Goal: Transaction & Acquisition: Purchase product/service

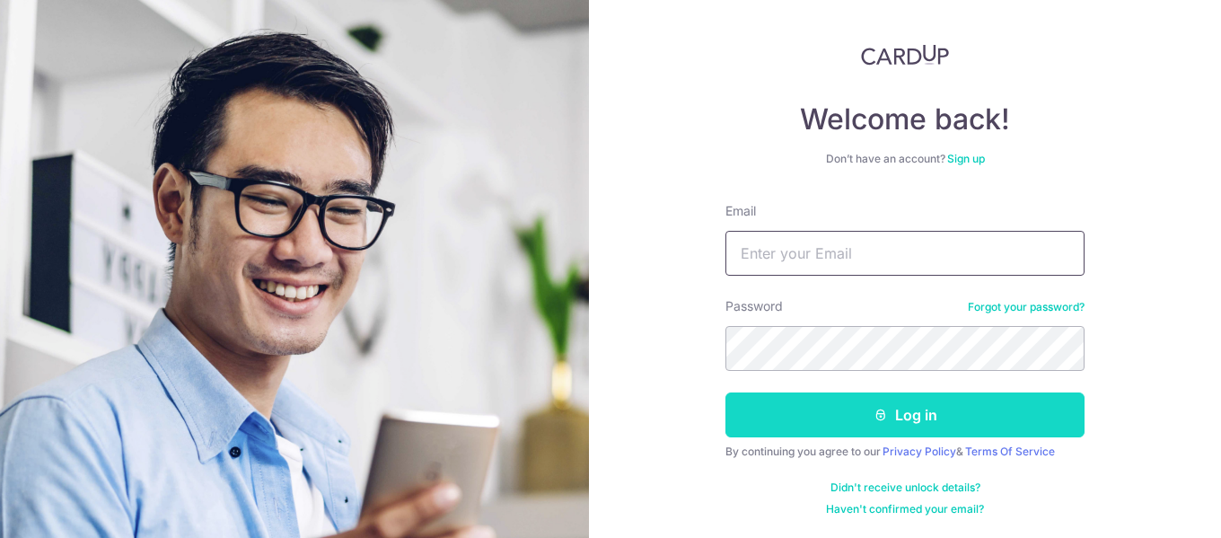
type input "Mrxpaw@gmail.com"
click at [857, 411] on button "Log in" at bounding box center [905, 414] width 359 height 45
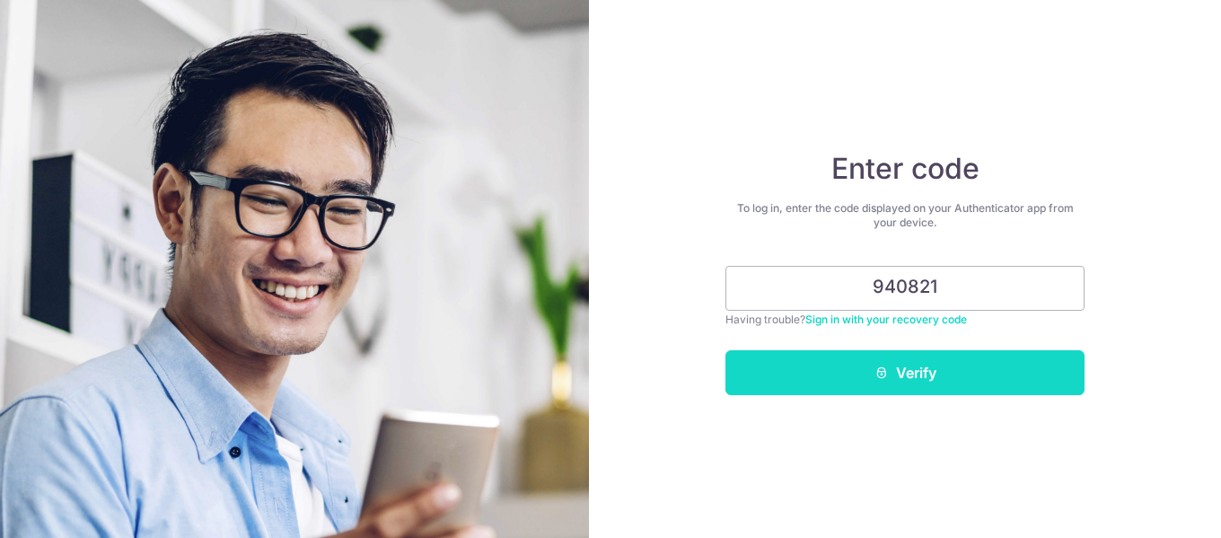
type input "940821"
click at [929, 368] on button "Verify" at bounding box center [905, 372] width 359 height 45
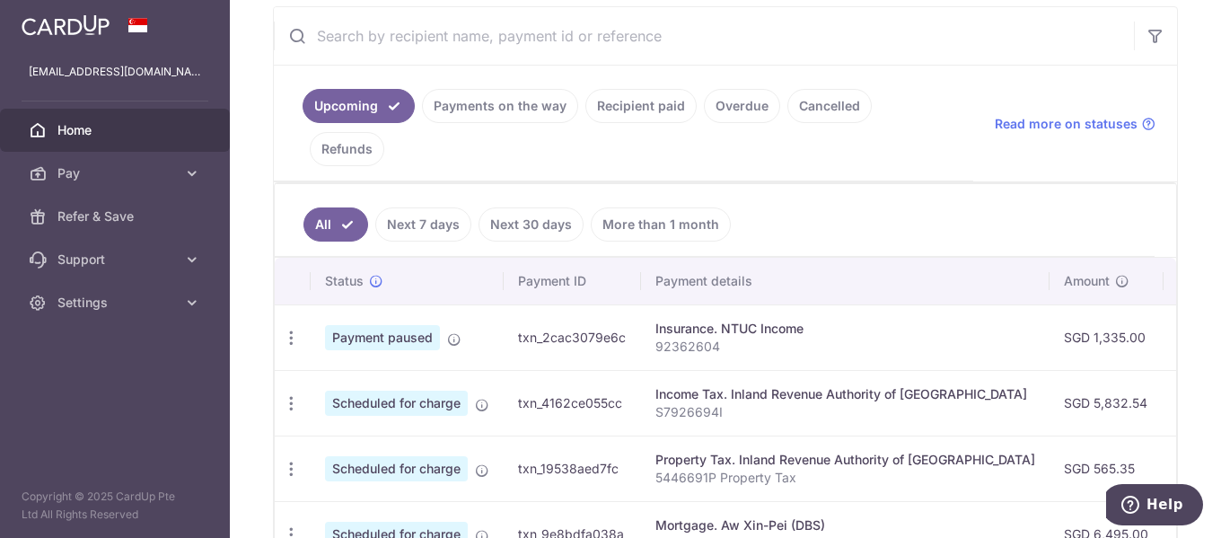
scroll to position [381, 0]
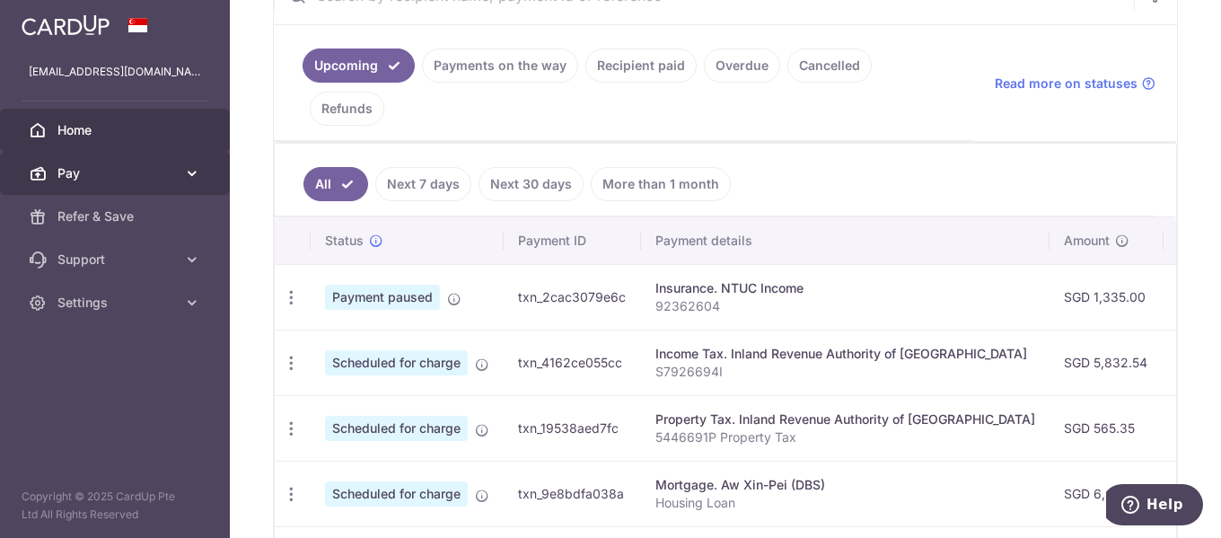
click at [129, 177] on span "Pay" at bounding box center [116, 173] width 119 height 18
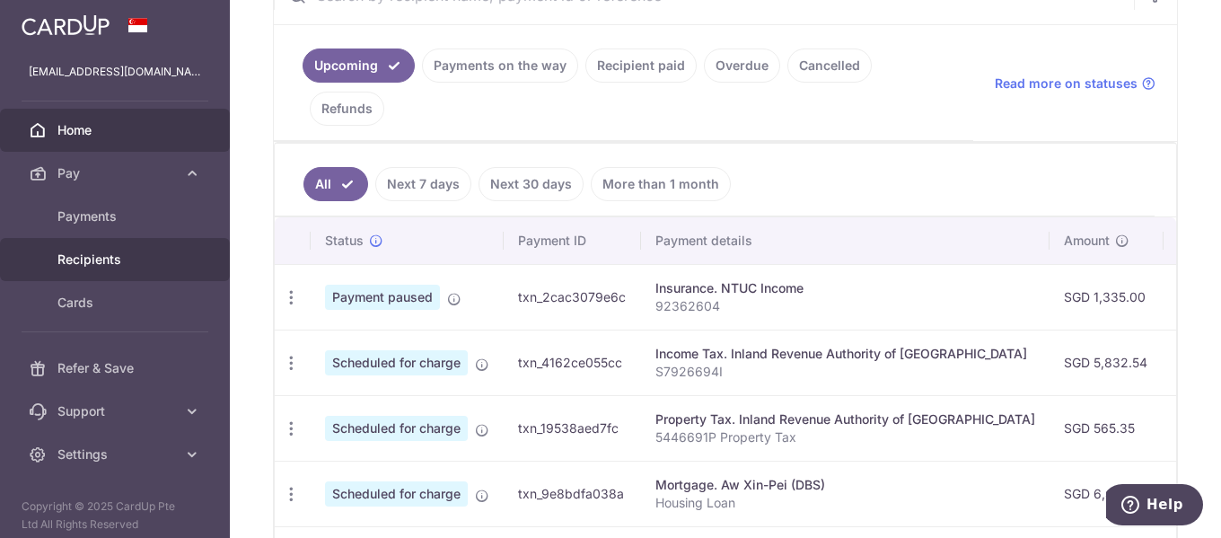
click at [106, 249] on link "Recipients" at bounding box center [115, 259] width 230 height 43
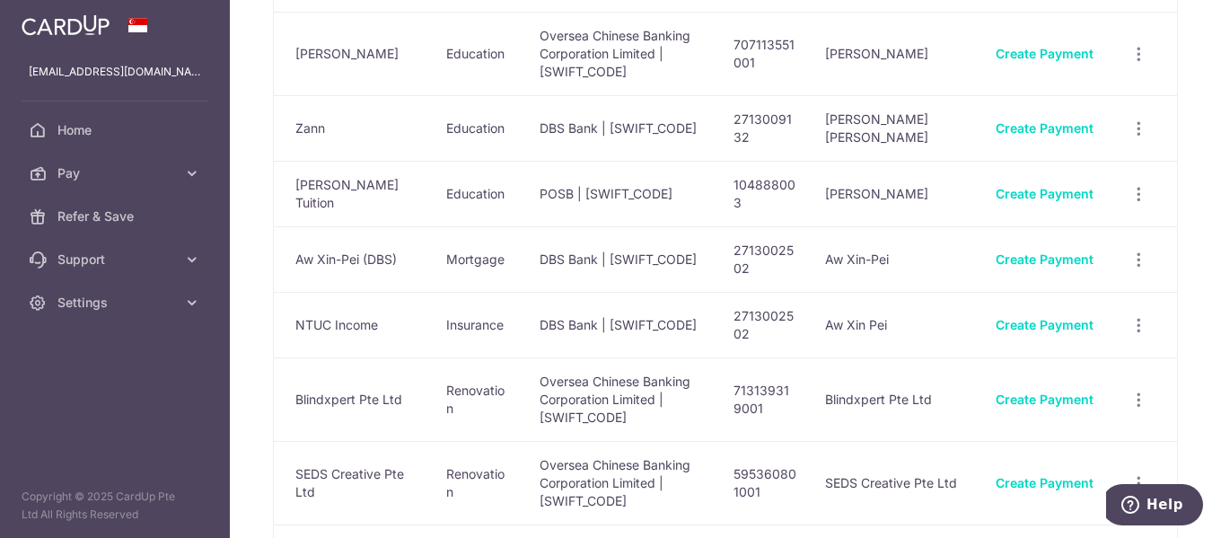
scroll to position [269, 0]
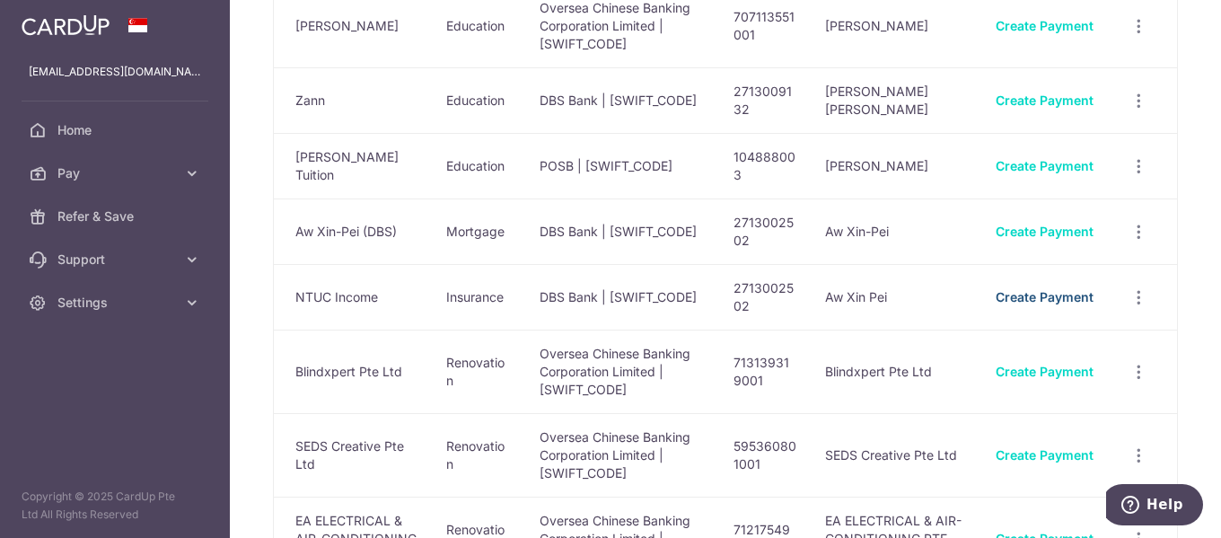
click at [1029, 289] on link "Create Payment" at bounding box center [1045, 296] width 98 height 15
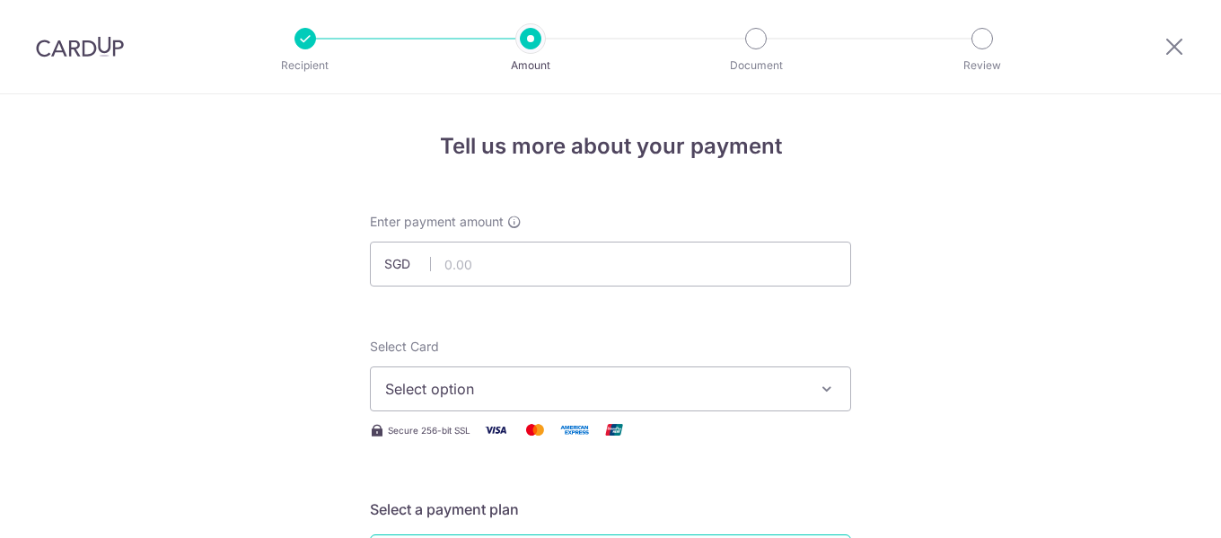
click at [514, 262] on input "text" at bounding box center [610, 264] width 481 height 45
type input "678.93"
click at [666, 379] on span "Select option" at bounding box center [594, 389] width 419 height 22
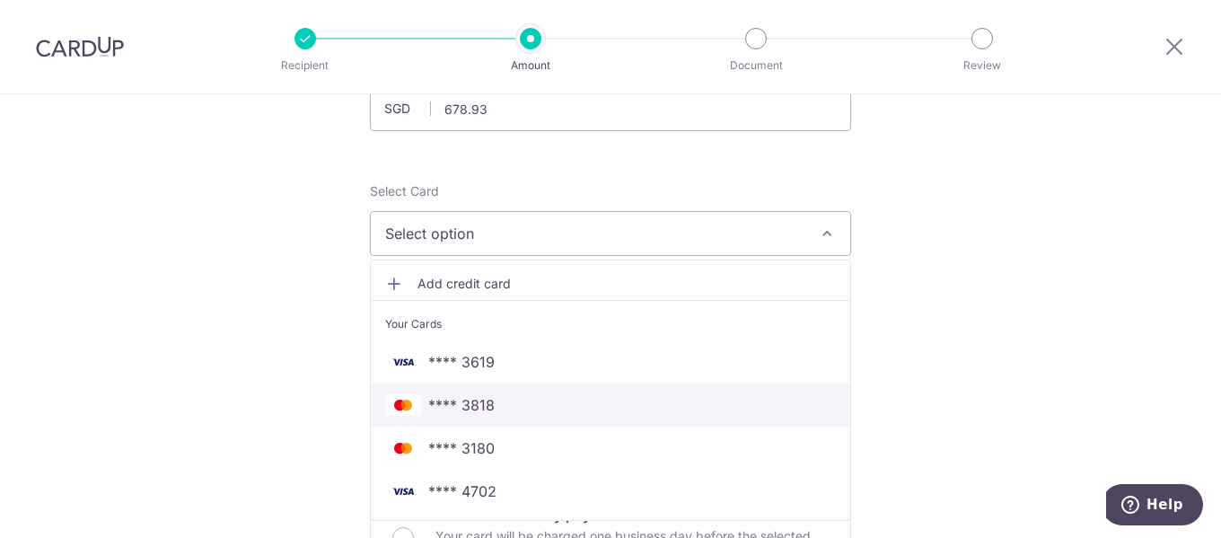
scroll to position [180, 0]
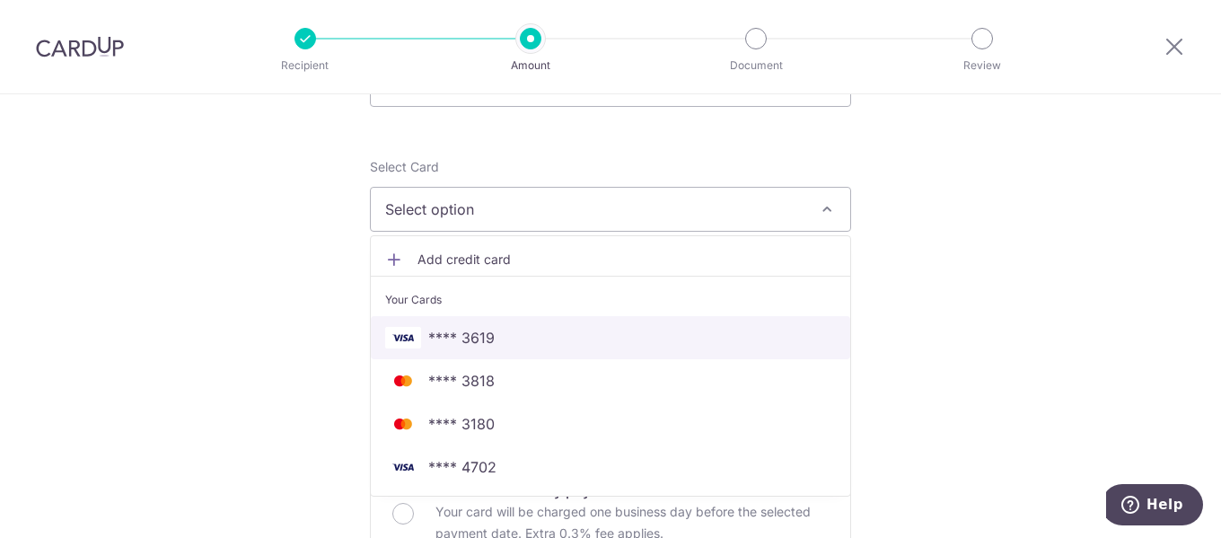
click at [506, 341] on span "**** 3619" at bounding box center [610, 338] width 451 height 22
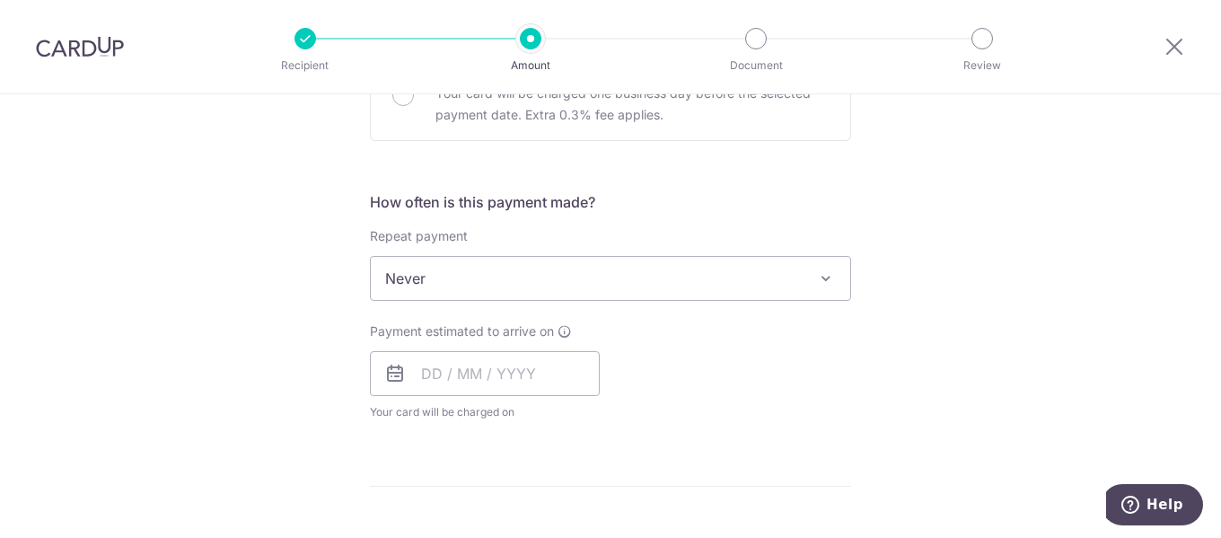
scroll to position [629, 0]
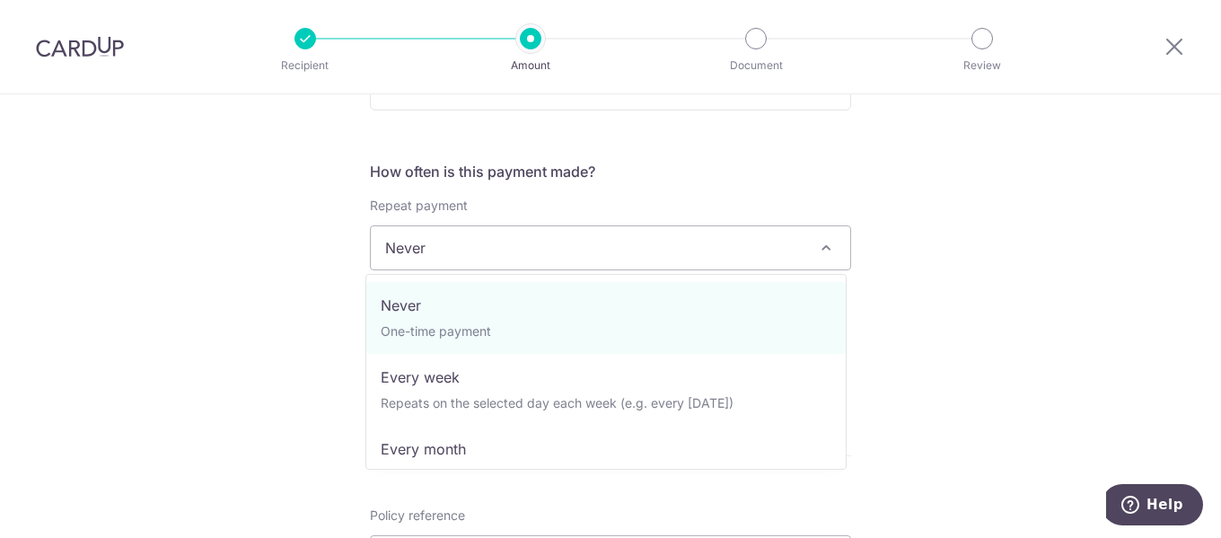
click at [574, 246] on span "Never" at bounding box center [611, 247] width 480 height 43
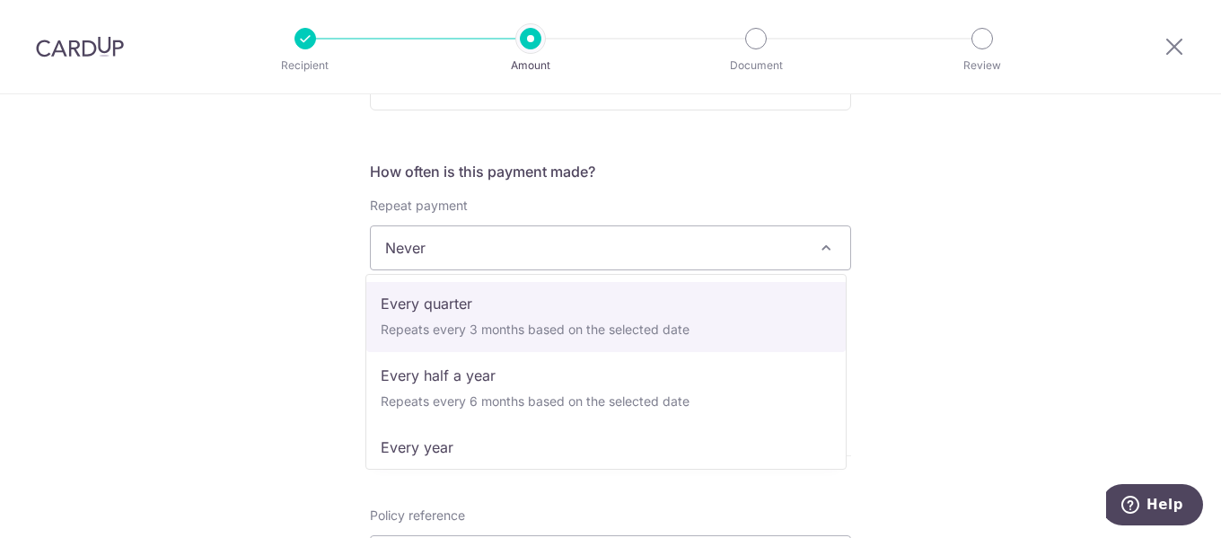
scroll to position [251, 0]
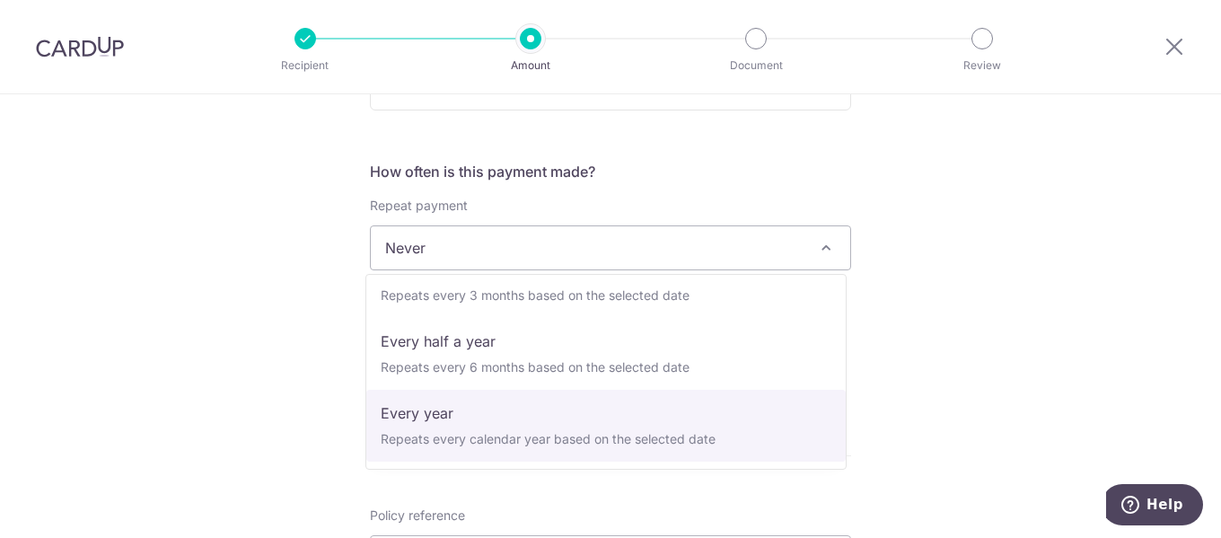
select select "6"
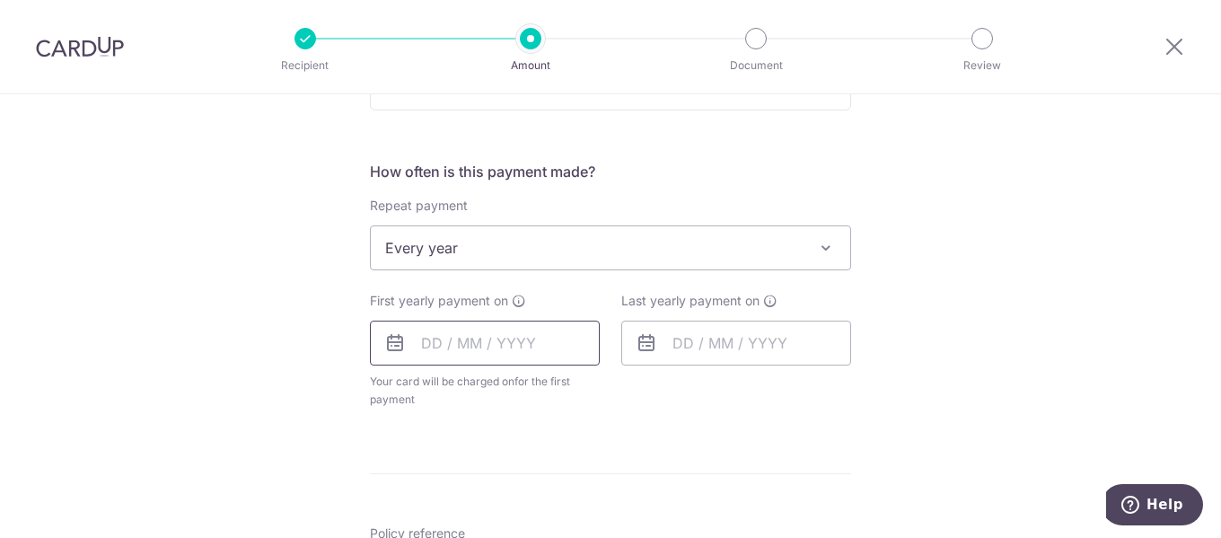
click at [486, 352] on input "text" at bounding box center [485, 343] width 230 height 45
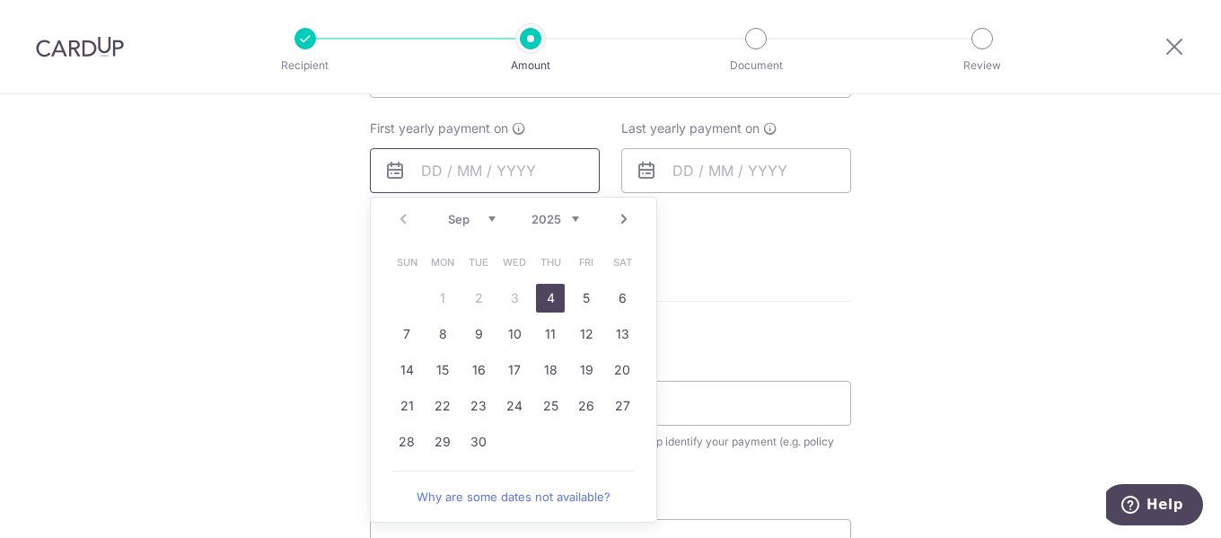
scroll to position [808, 0]
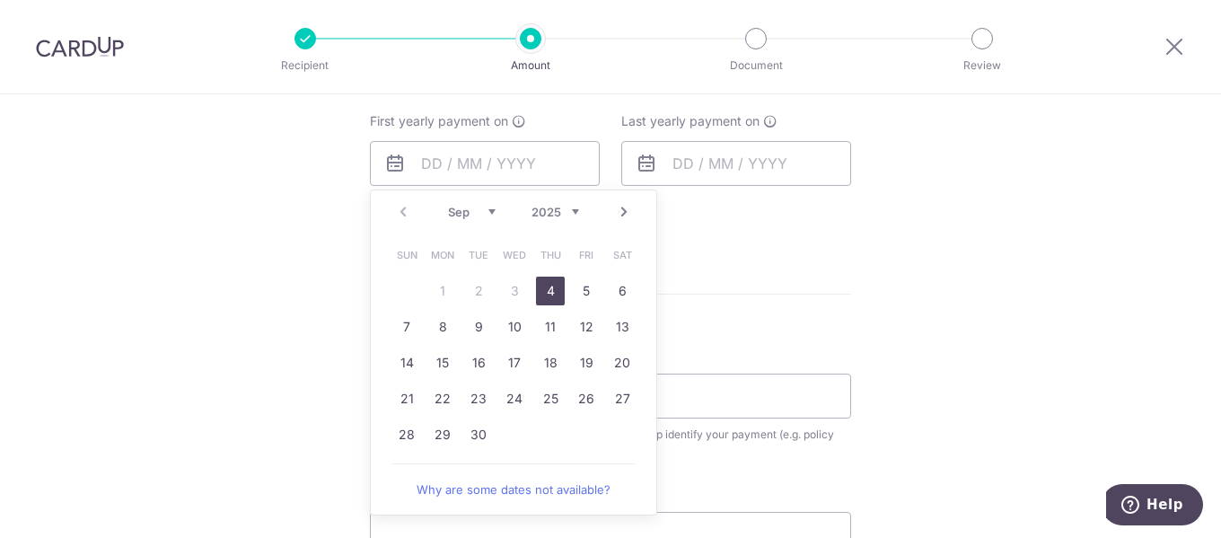
click at [544, 295] on link "4" at bounding box center [550, 291] width 29 height 29
type input "04/09/2025"
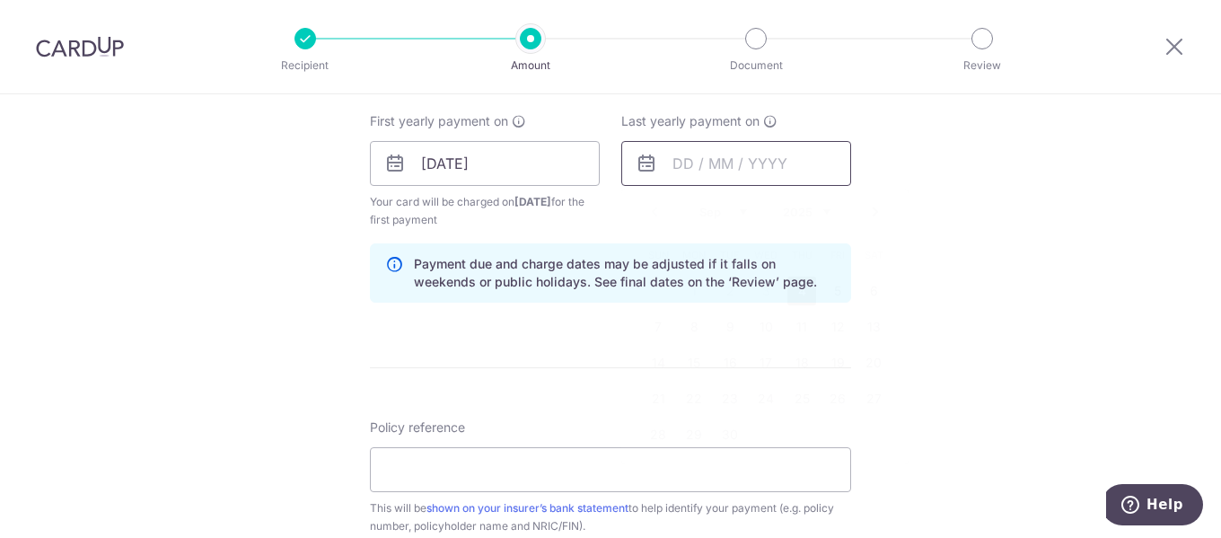
click at [697, 165] on input "text" at bounding box center [737, 163] width 230 height 45
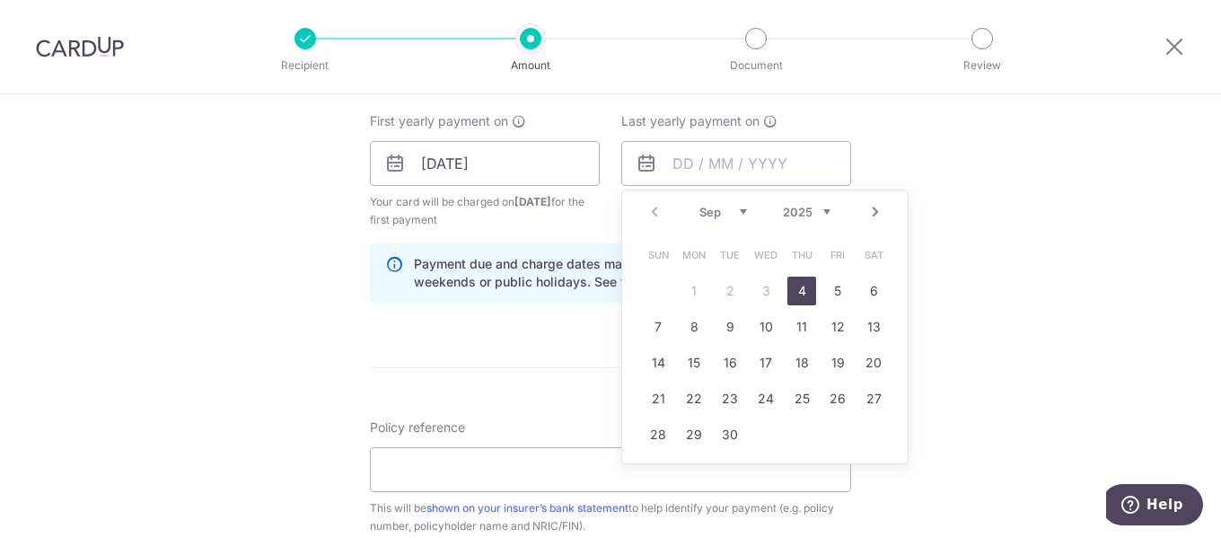
click at [825, 210] on select "2025 2026 2027 2028 2029 2030 2031 2032 2033 2034 2035" at bounding box center [807, 212] width 48 height 14
click at [829, 287] on link "4" at bounding box center [838, 291] width 29 height 29
type input "04/09/2026"
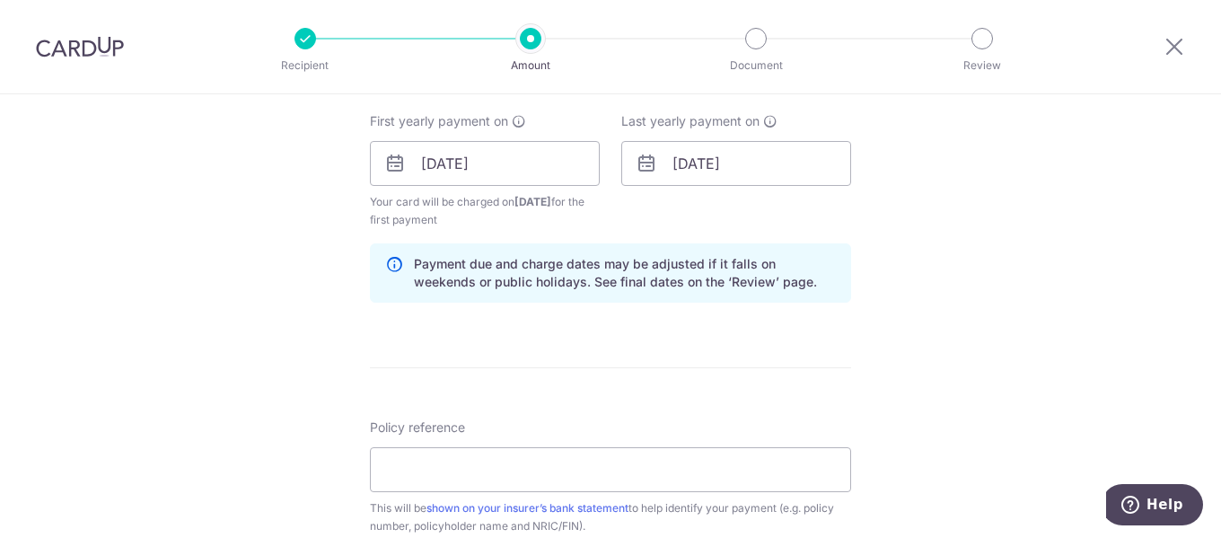
click at [512, 331] on form "Enter payment amount SGD 678.93 678.93 Select Card **** 3619 Add credit card Yo…" at bounding box center [610, 161] width 481 height 1513
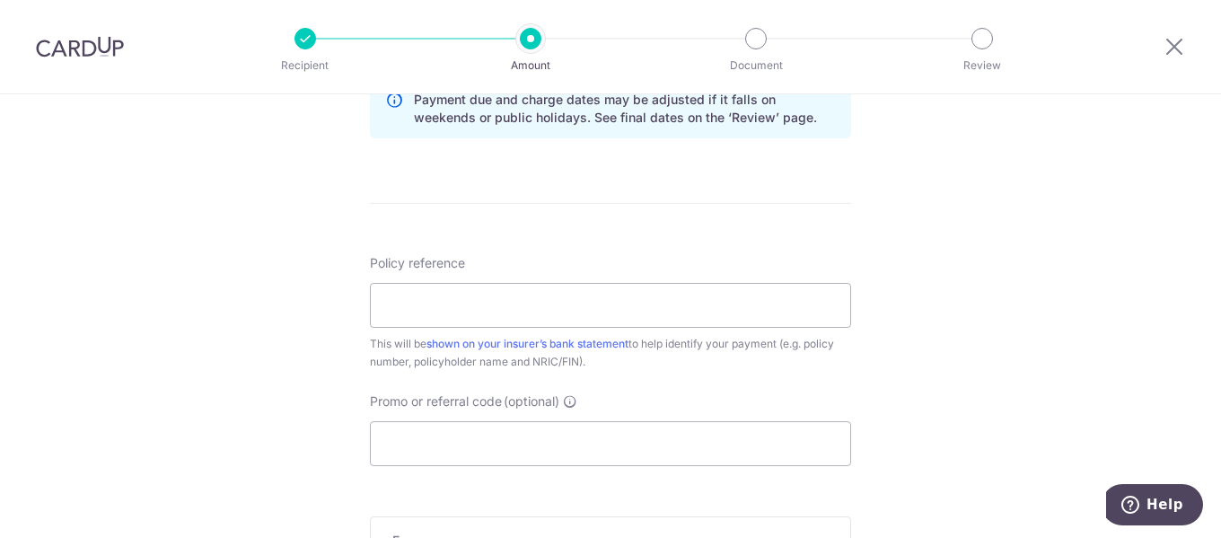
scroll to position [988, 0]
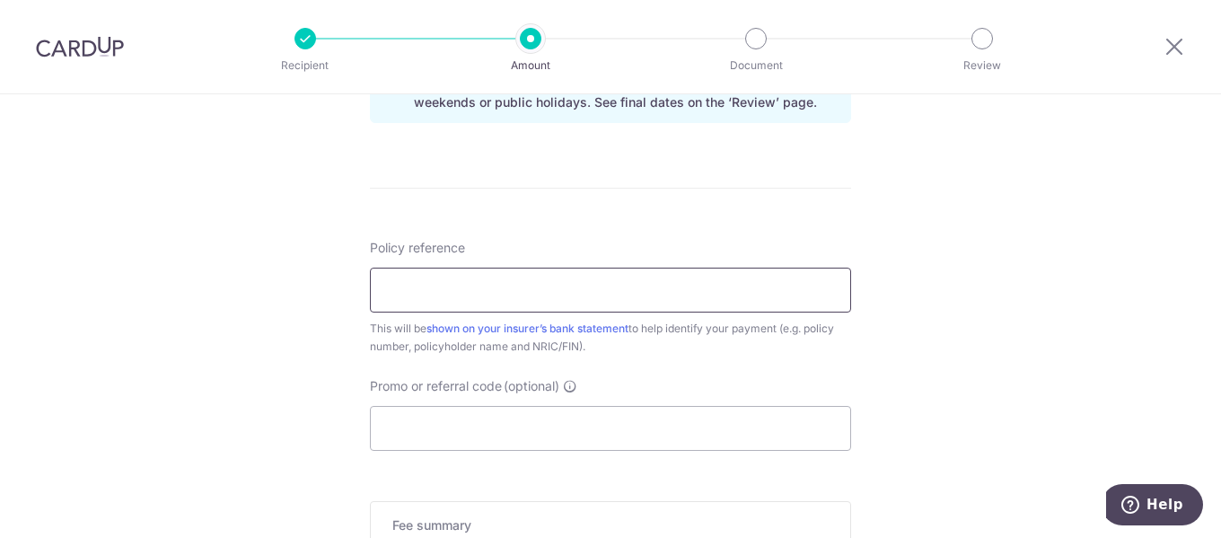
click at [468, 305] on input "Policy reference" at bounding box center [610, 290] width 481 height 45
paste input "475456"
type input "475456"
drag, startPoint x: 465, startPoint y: 289, endPoint x: 232, endPoint y: 281, distance: 233.7
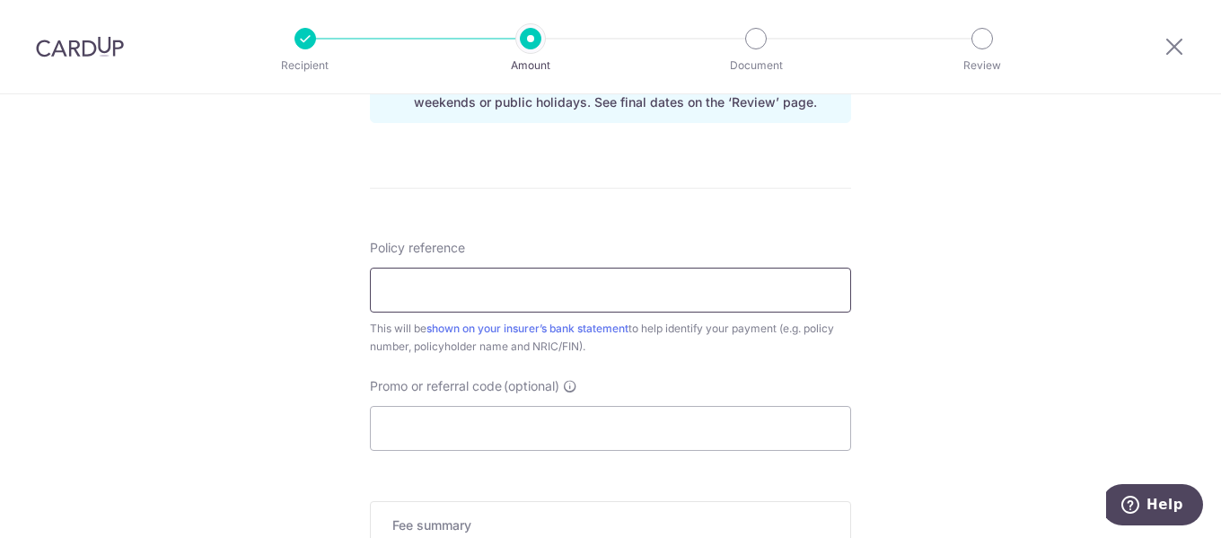
paste input "5103488058"
type input "5103488058"
click at [427, 431] on input "Promo or referral code (optional)" at bounding box center [610, 428] width 481 height 45
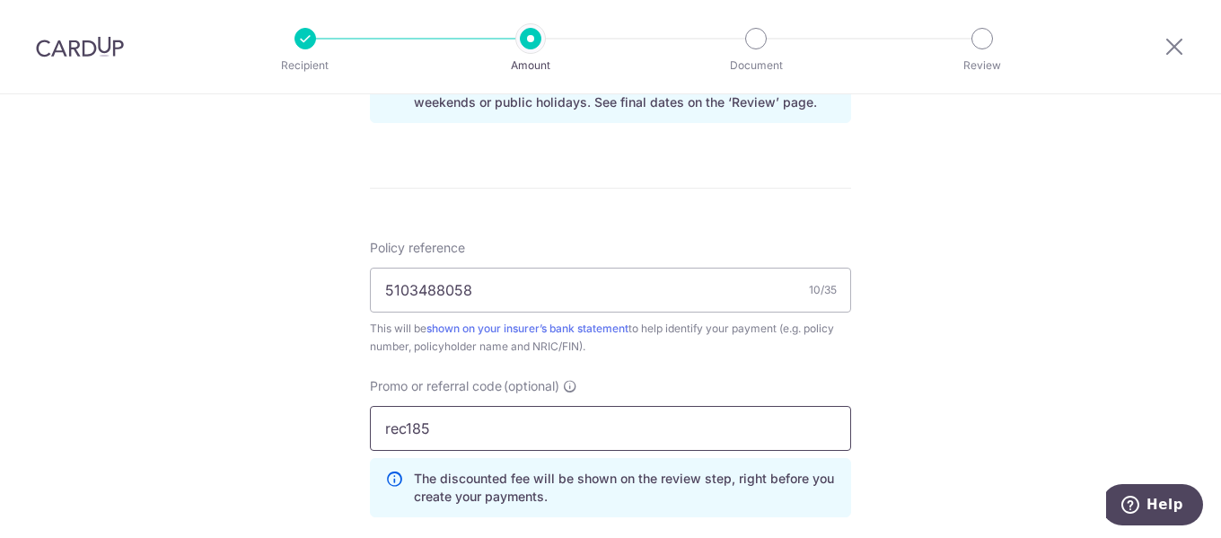
type input "rec185"
click at [269, 404] on div "Tell us more about your payment Enter payment amount SGD 678.93 678.93 Select C…" at bounding box center [610, 4] width 1221 height 1797
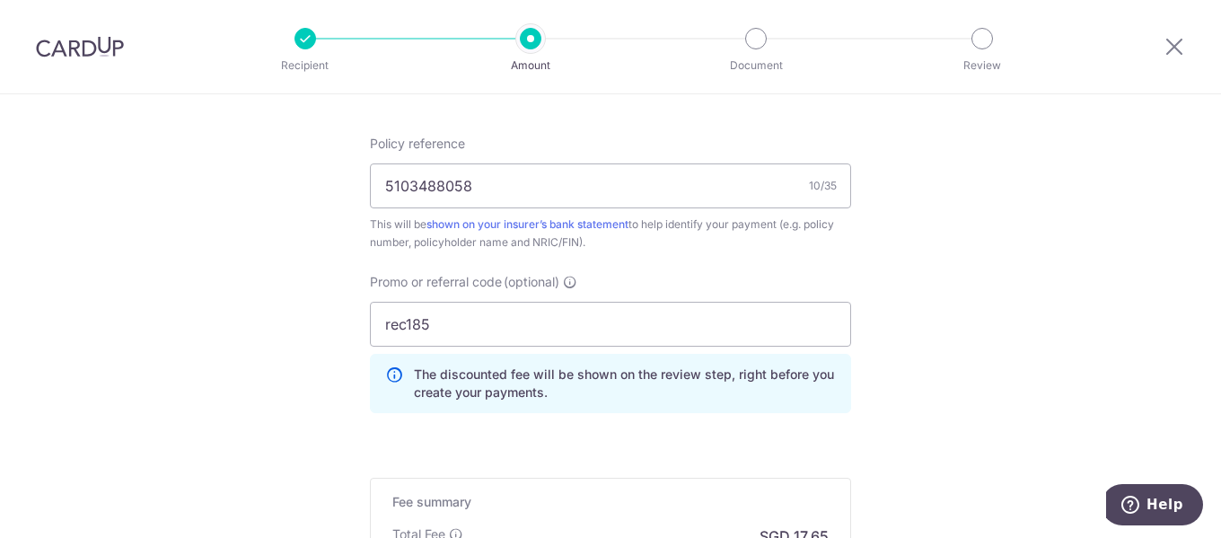
scroll to position [1257, 0]
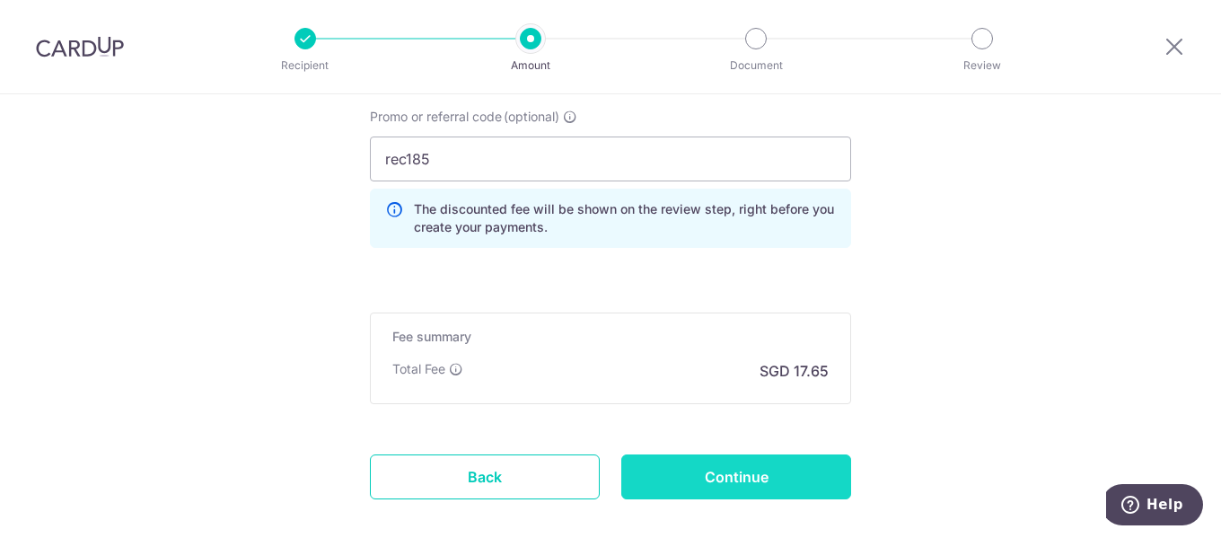
click at [688, 476] on input "Continue" at bounding box center [737, 476] width 230 height 45
type input "Create Schedule"
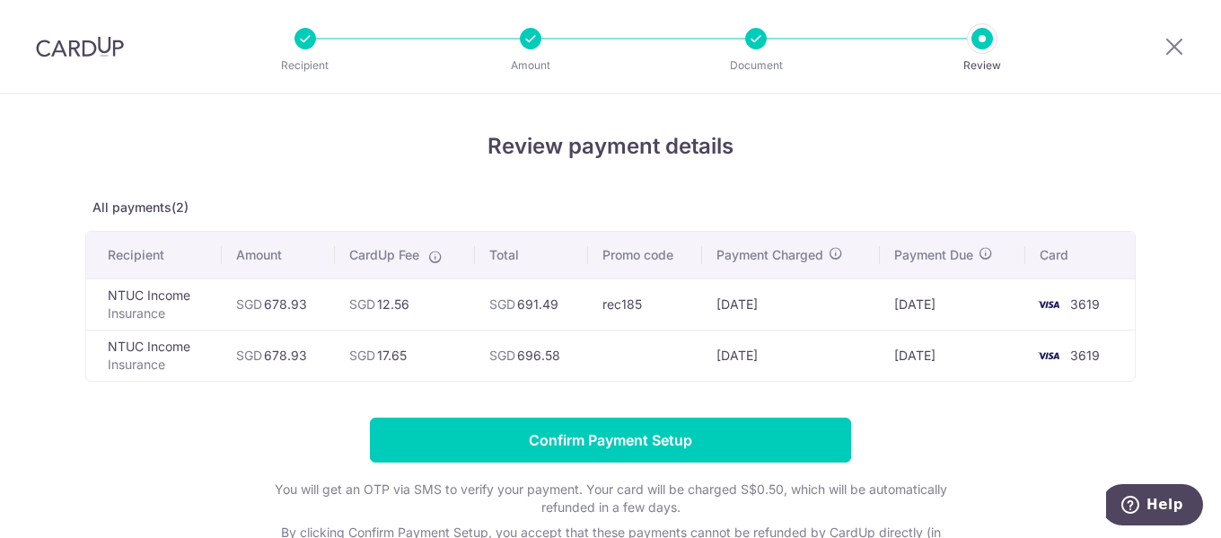
scroll to position [90, 0]
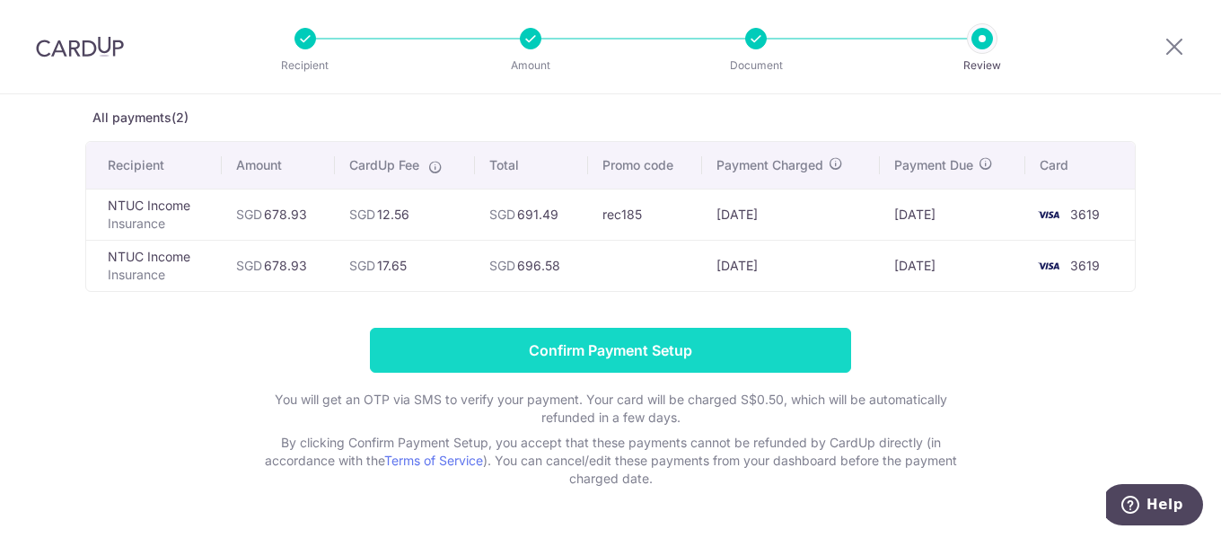
click at [605, 346] on input "Confirm Payment Setup" at bounding box center [610, 350] width 481 height 45
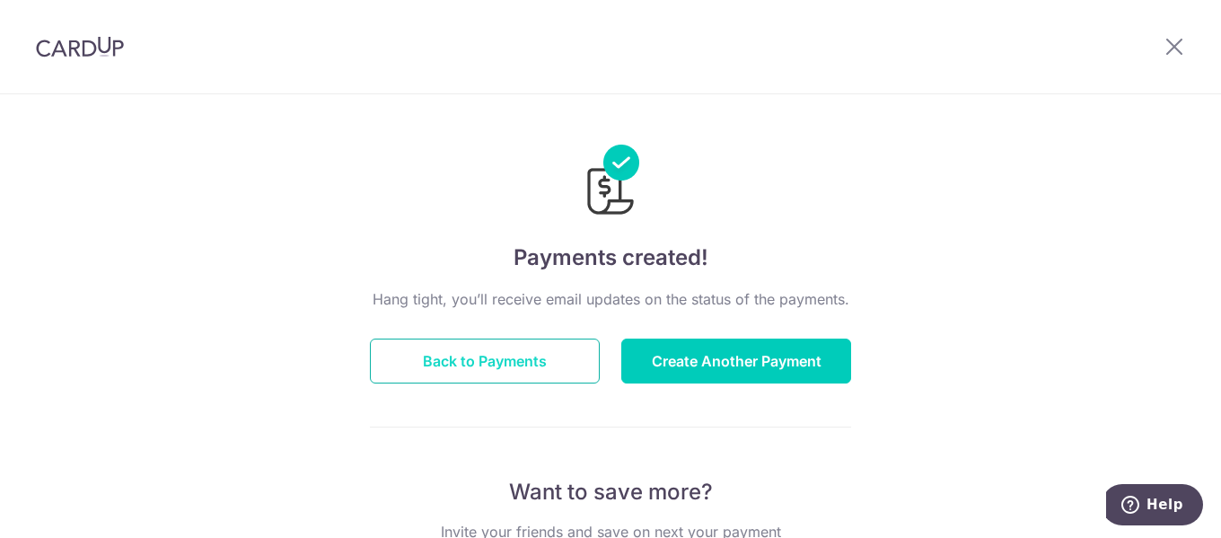
click at [494, 349] on button "Back to Payments" at bounding box center [485, 361] width 230 height 45
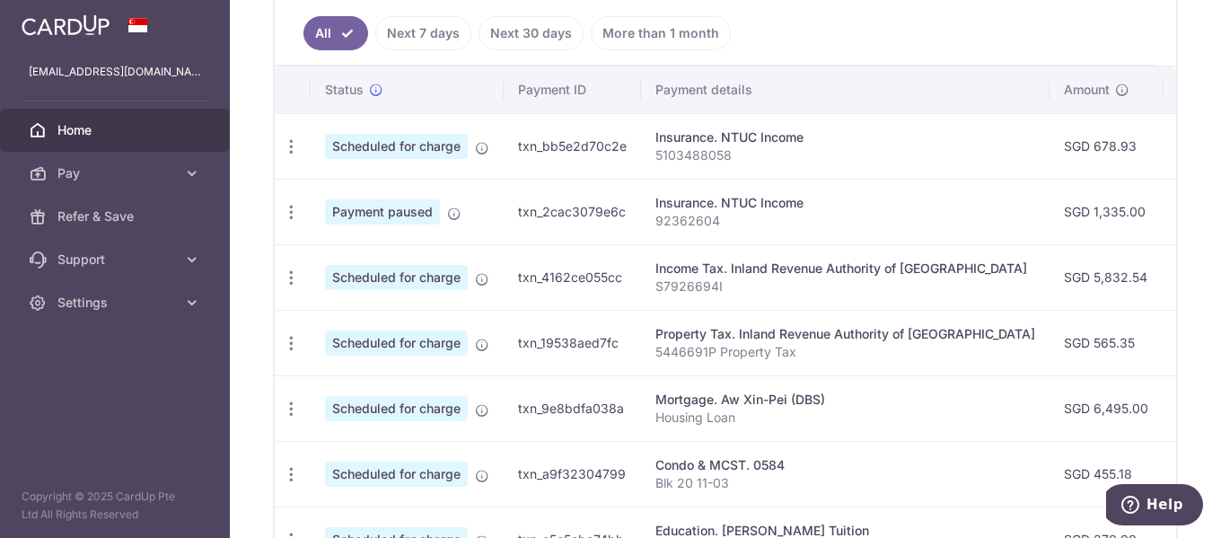
scroll to position [454, 0]
